Goal: Use online tool/utility: Utilize a website feature to perform a specific function

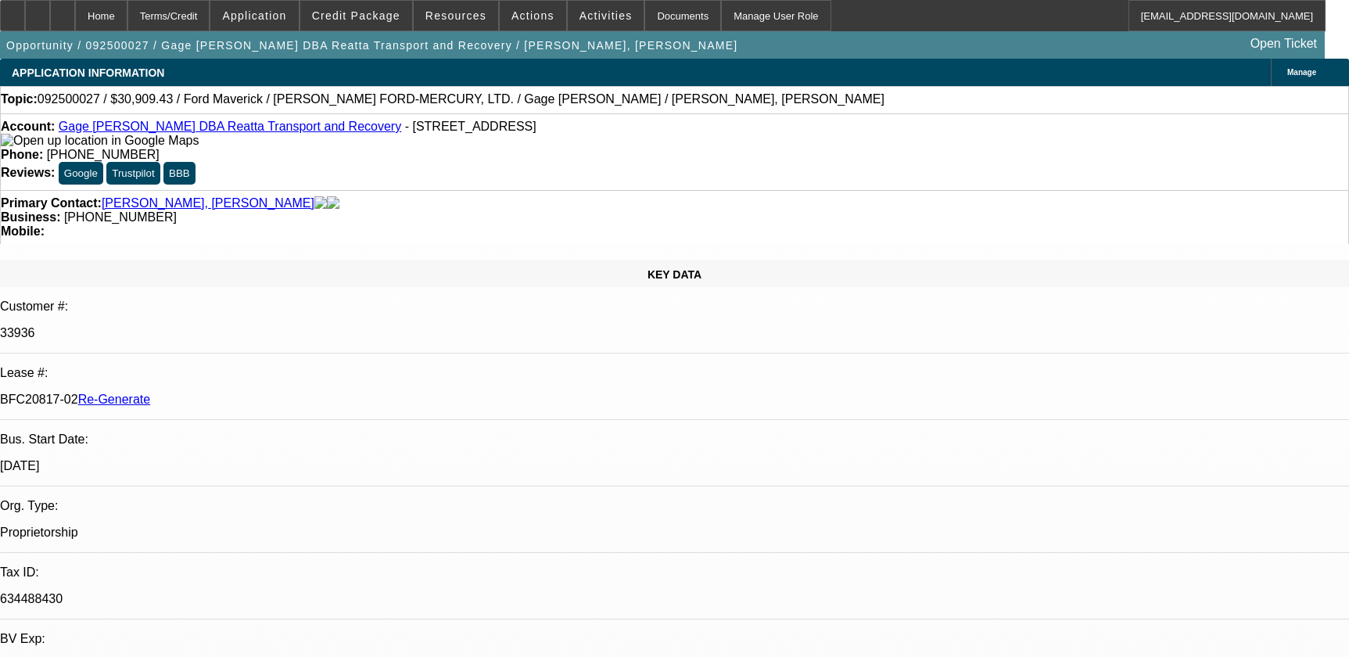
select select "0.1"
select select "2"
select select "0"
select select "6"
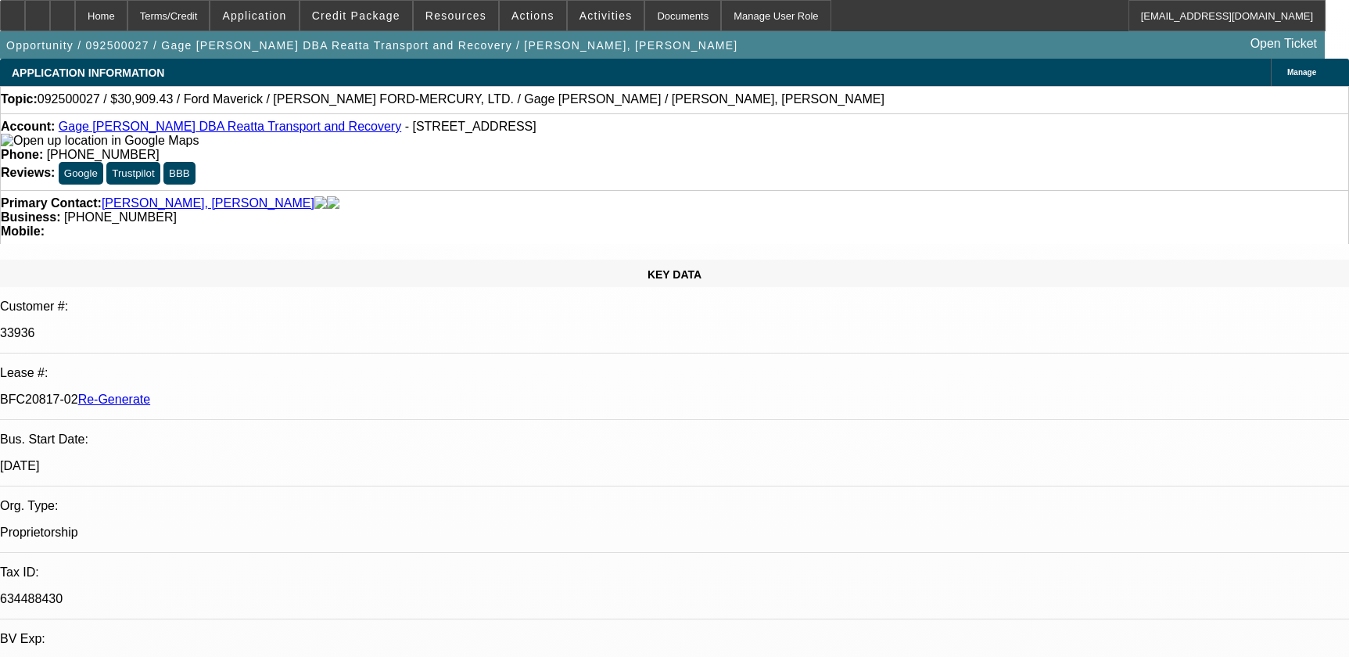
select select "0.1"
select select "2"
select select "0"
select select "6"
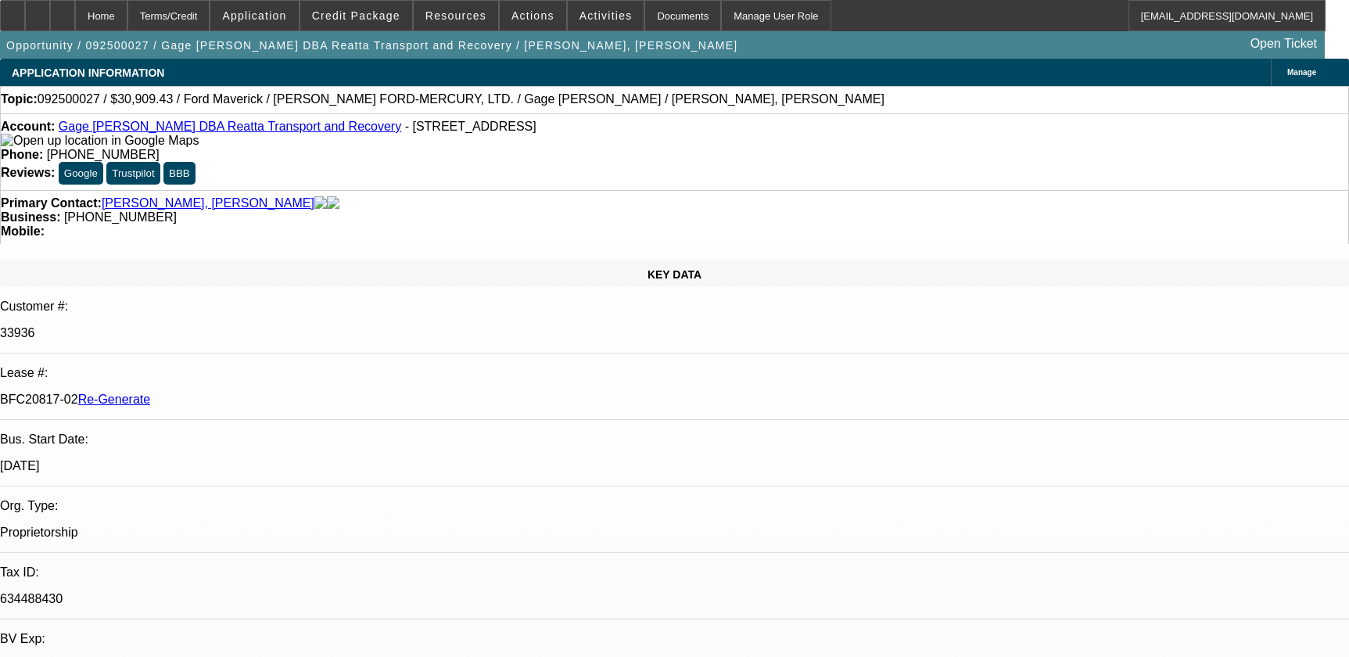
select select "0.1"
select select "2"
select select "0"
select select "6"
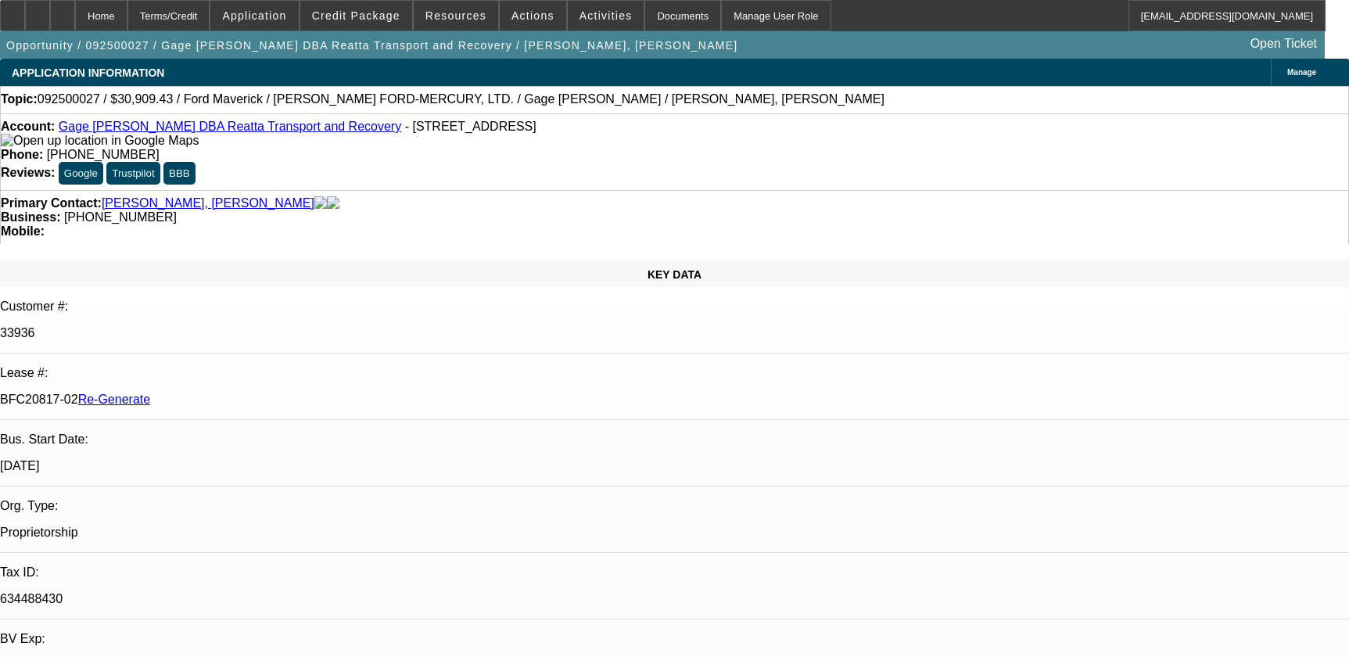
select select "0.1"
select select "2"
select select "0"
select select "6"
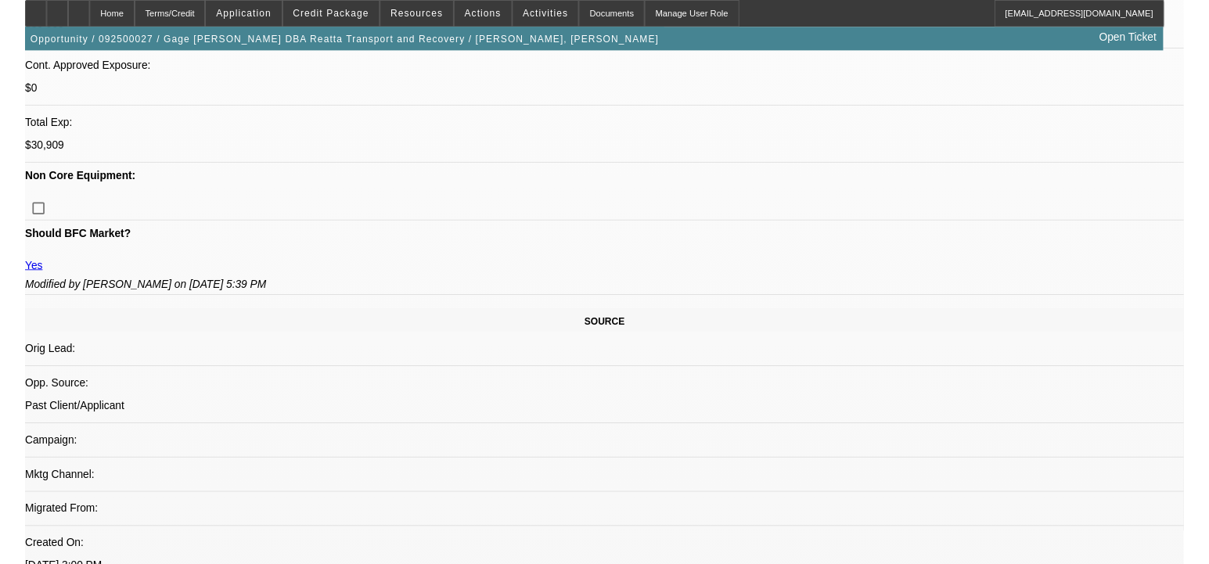
scroll to position [711, 0]
